Goal: Task Accomplishment & Management: Use online tool/utility

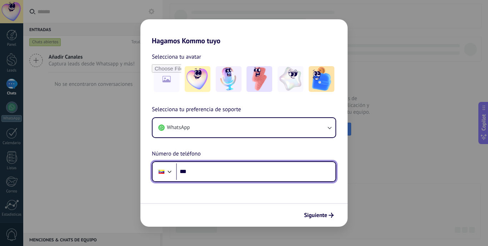
click at [210, 171] on input "***" at bounding box center [255, 171] width 159 height 16
type input "**********"
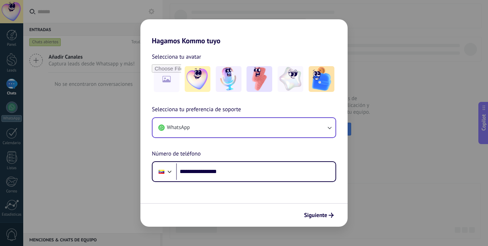
click at [325, 121] on button "WhatsApp" at bounding box center [243, 127] width 183 height 19
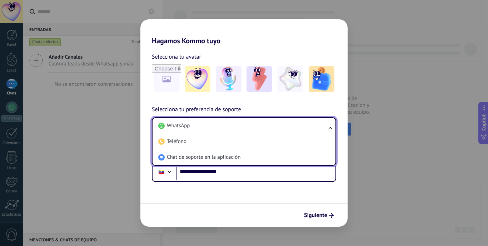
click at [316, 103] on div "**********" at bounding box center [243, 113] width 207 height 137
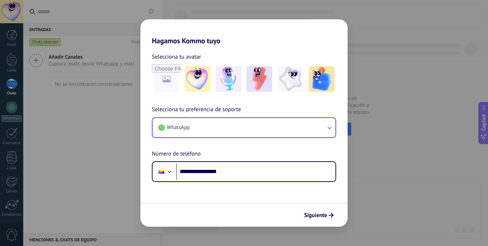
click at [322, 125] on button "WhatsApp" at bounding box center [243, 127] width 183 height 19
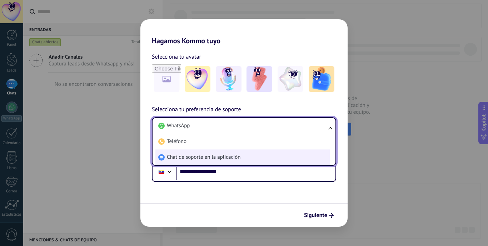
click at [270, 151] on li "Chat de soporte en la aplicación" at bounding box center [242, 157] width 174 height 16
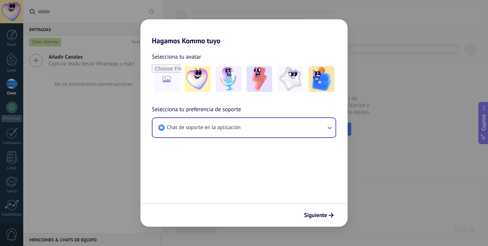
click at [265, 123] on button "Chat de soporte en la aplicación" at bounding box center [243, 127] width 183 height 19
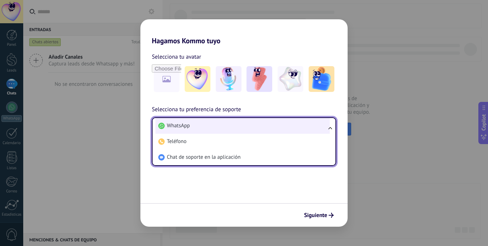
click at [200, 127] on li "WhatsApp" at bounding box center [242, 126] width 174 height 16
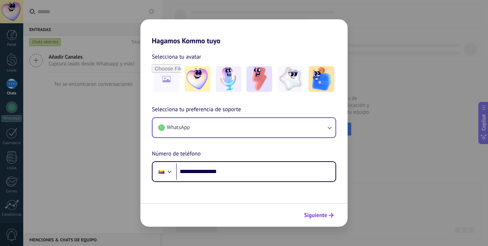
click at [316, 213] on span "Siguiente" at bounding box center [315, 214] width 23 height 5
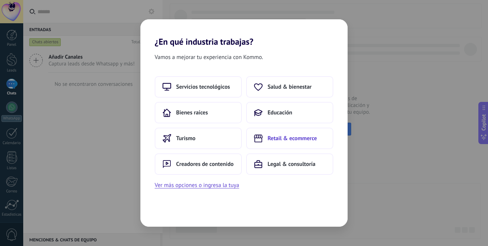
click at [281, 142] on button "Retail & ecommerce" at bounding box center [289, 137] width 87 height 21
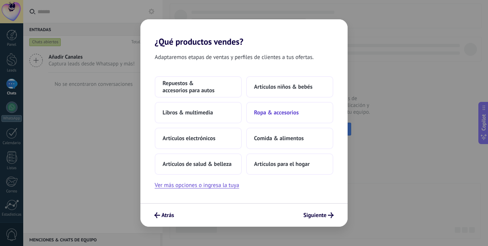
click at [281, 115] on span "Ropa & accesorios" at bounding box center [276, 112] width 45 height 7
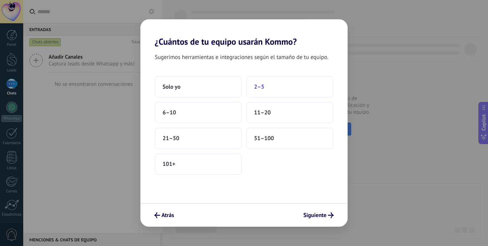
click at [259, 86] on span "2–5" at bounding box center [259, 86] width 10 height 7
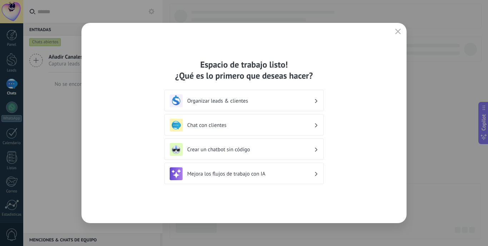
click at [217, 150] on h3 "Crear un chatbot sin código" at bounding box center [250, 149] width 127 height 7
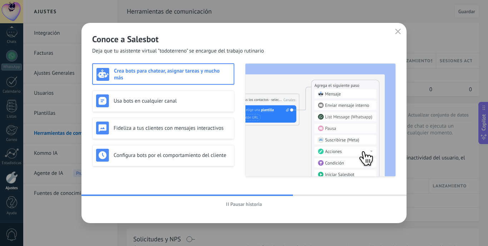
click at [195, 76] on h3 "Crea bots para chatear, asignar tareas y mucho más" at bounding box center [172, 74] width 116 height 14
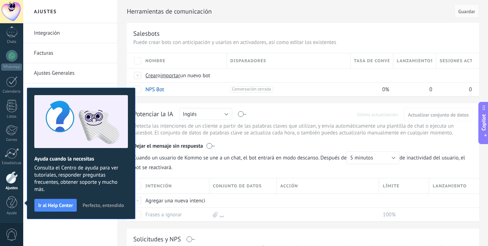
click at [120, 72] on div "Herramientas de comunicación Cancelar Guardar Salesbots Puede crear bots con an…" at bounding box center [303, 223] width 370 height 447
click at [110, 205] on span "Perfecto, entendido" at bounding box center [102, 204] width 41 height 5
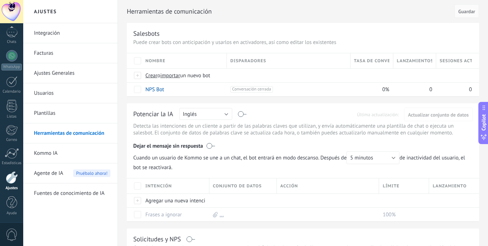
scroll to position [0, 0]
